Goal: Obtain resource: Download file/media

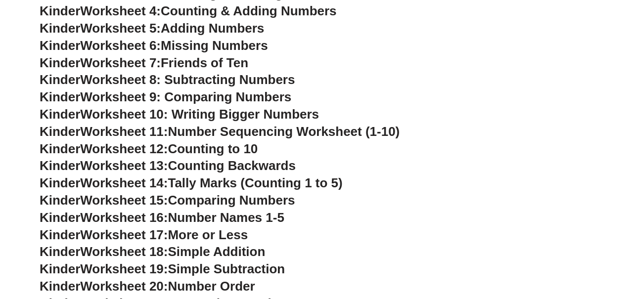
scroll to position [534, 0]
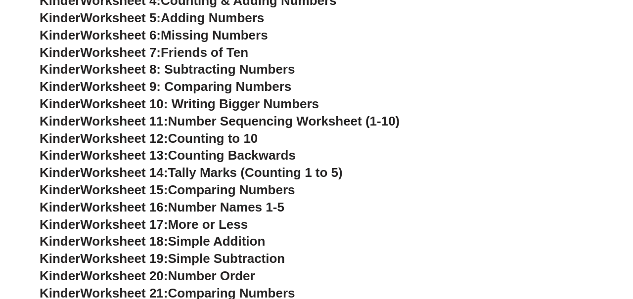
click at [231, 72] on span "Worksheet 8: Subtracting Numbers" at bounding box center [187, 69] width 215 height 15
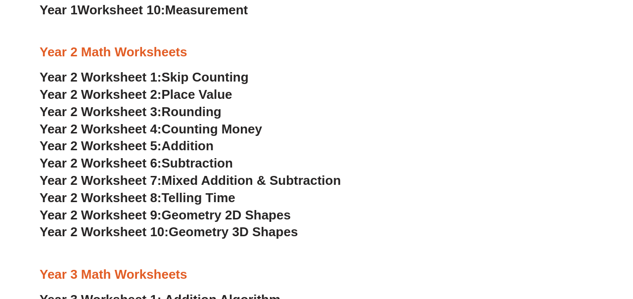
scroll to position [1111, 0]
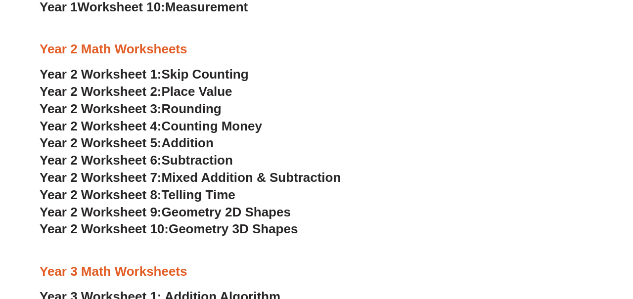
click at [233, 75] on span "Skip Counting" at bounding box center [205, 74] width 87 height 15
click at [232, 96] on span "Place Value" at bounding box center [197, 91] width 71 height 15
click at [218, 111] on span "Rounding" at bounding box center [192, 108] width 60 height 15
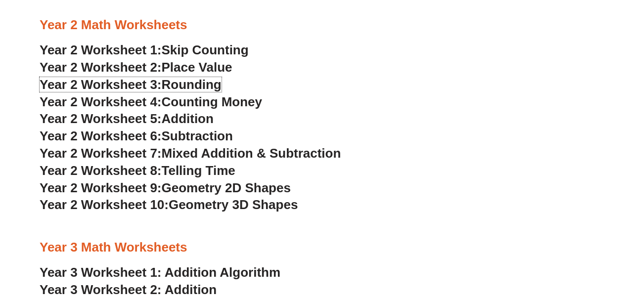
scroll to position [1138, 0]
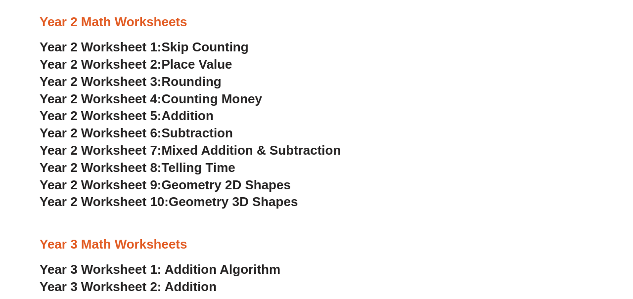
click at [247, 99] on span "Counting Money" at bounding box center [212, 98] width 101 height 15
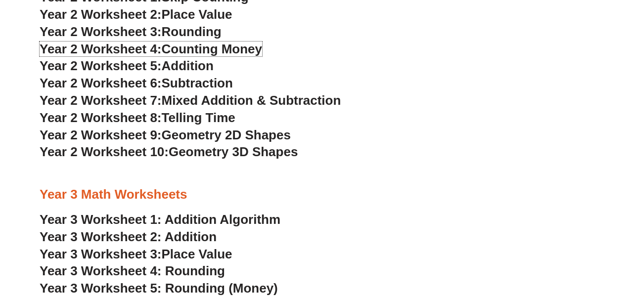
scroll to position [1191, 0]
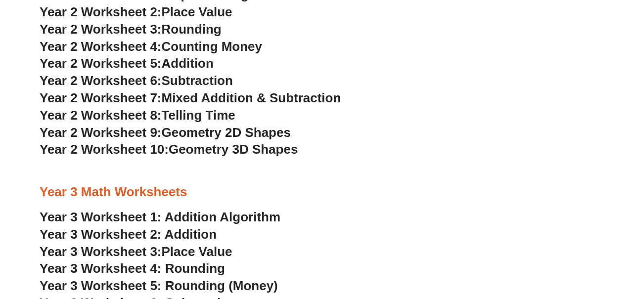
click at [206, 63] on span "Addition" at bounding box center [188, 63] width 52 height 15
click at [206, 83] on span "Subtraction" at bounding box center [197, 80] width 71 height 15
click at [226, 100] on span "Mixed Addition & Subtraction" at bounding box center [252, 98] width 180 height 15
click at [224, 116] on span "Telling Time" at bounding box center [199, 115] width 74 height 15
click at [254, 131] on span "Geometry 2D Shapes" at bounding box center [226, 132] width 129 height 15
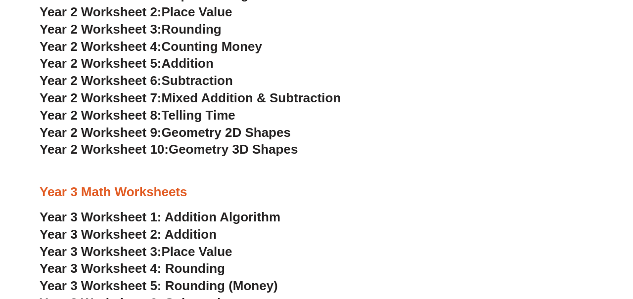
click at [269, 147] on span "Geometry 3D Shapes" at bounding box center [233, 149] width 129 height 15
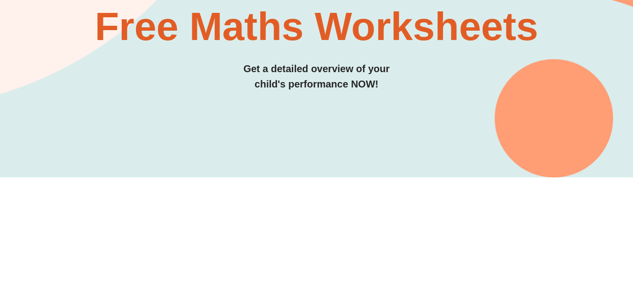
scroll to position [0, 0]
